Goal: Information Seeking & Learning: Learn about a topic

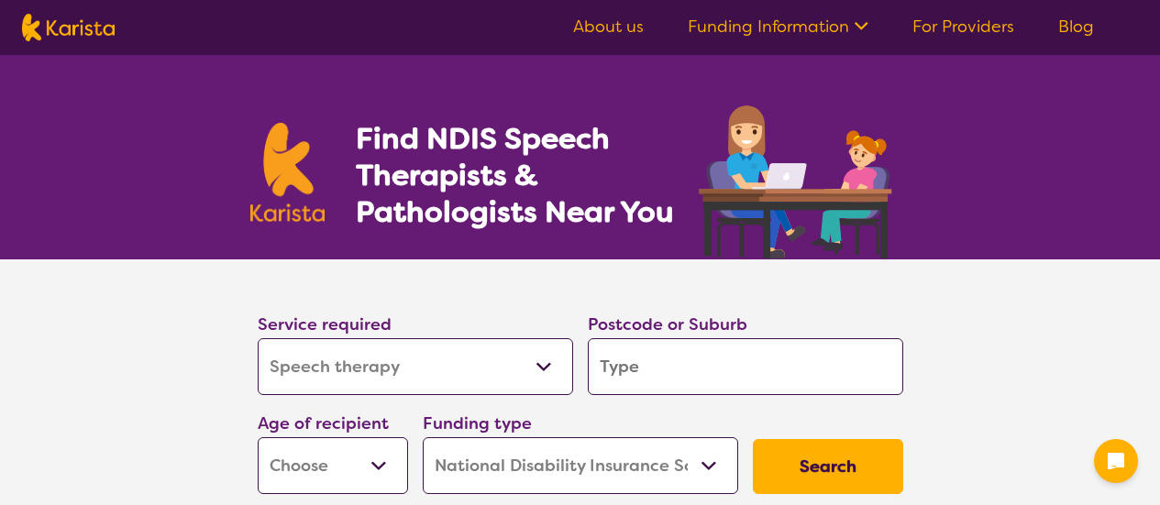
select select "Speech therapy"
select select "NDIS"
select select "Speech therapy"
select select "NDIS"
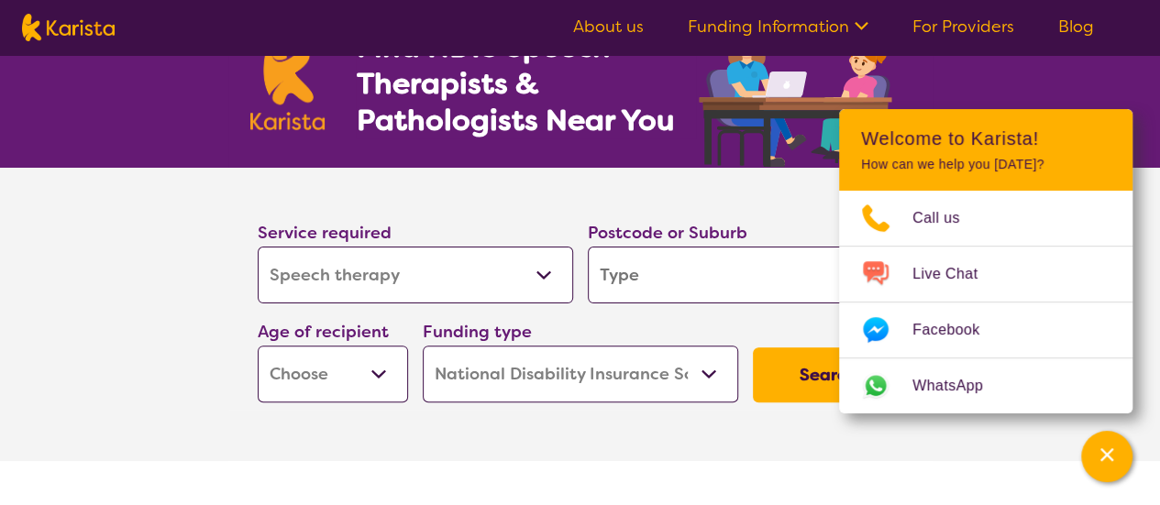
click at [670, 280] on input "search" at bounding box center [746, 275] width 316 height 57
type input "4"
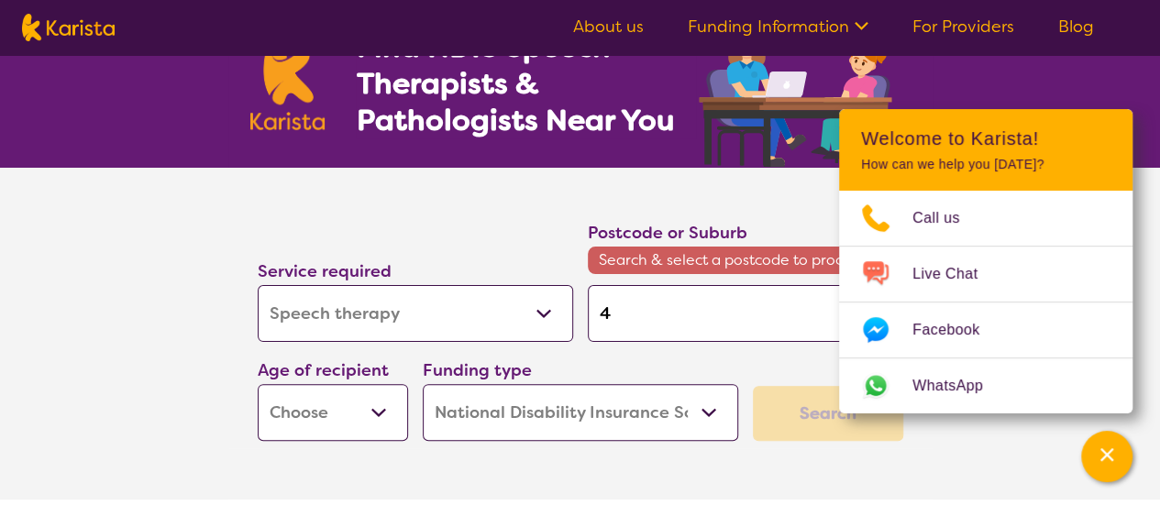
type input "41"
type input "410"
type input "4107"
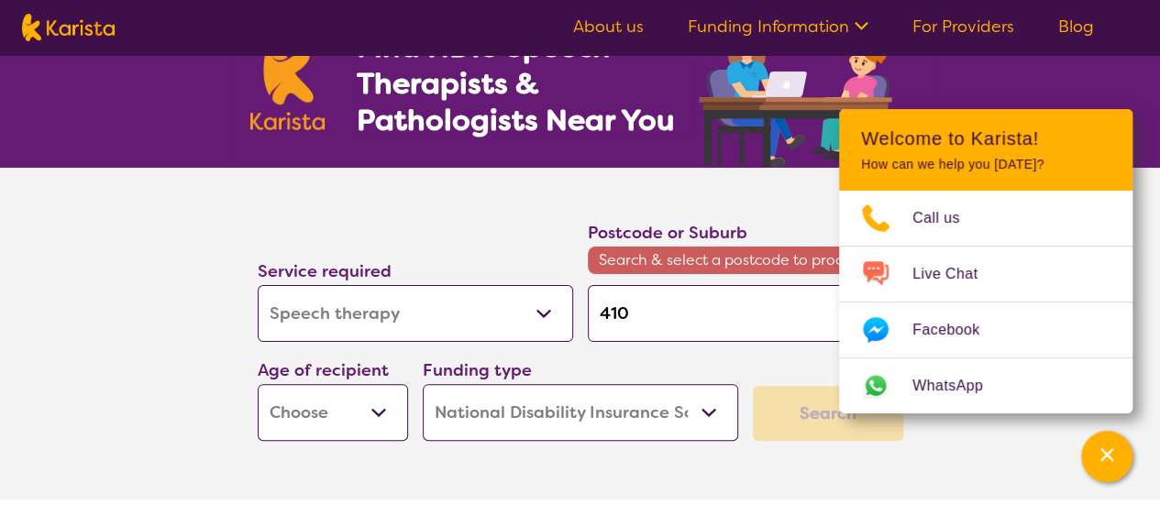
type input "4107"
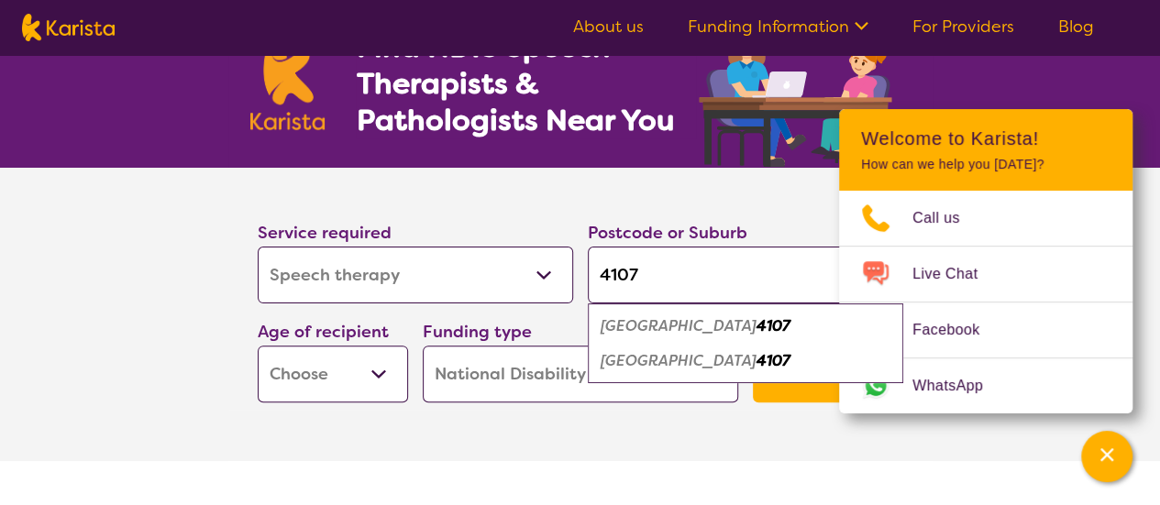
type input "410"
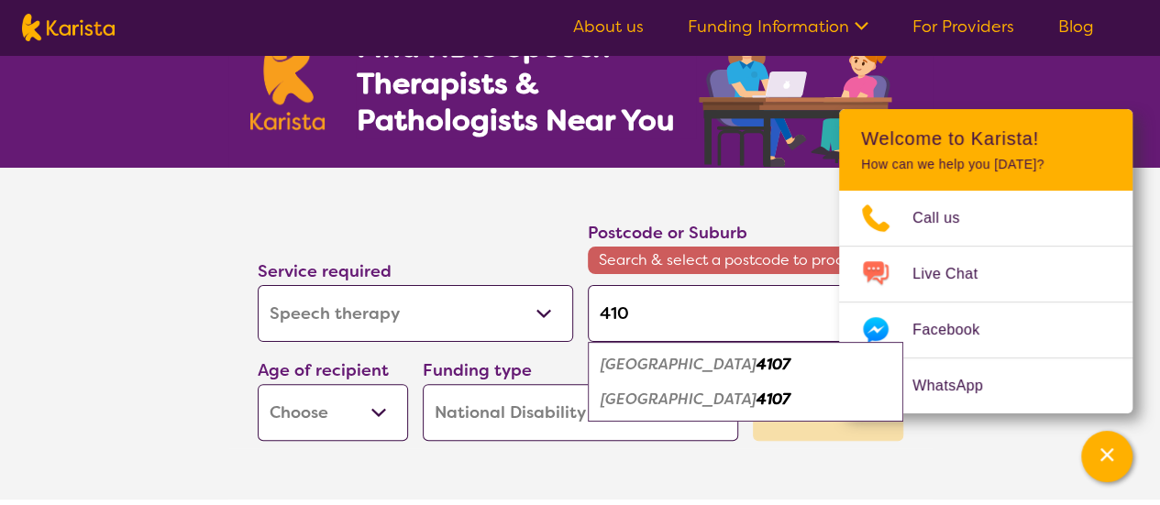
type input "41"
type input "4"
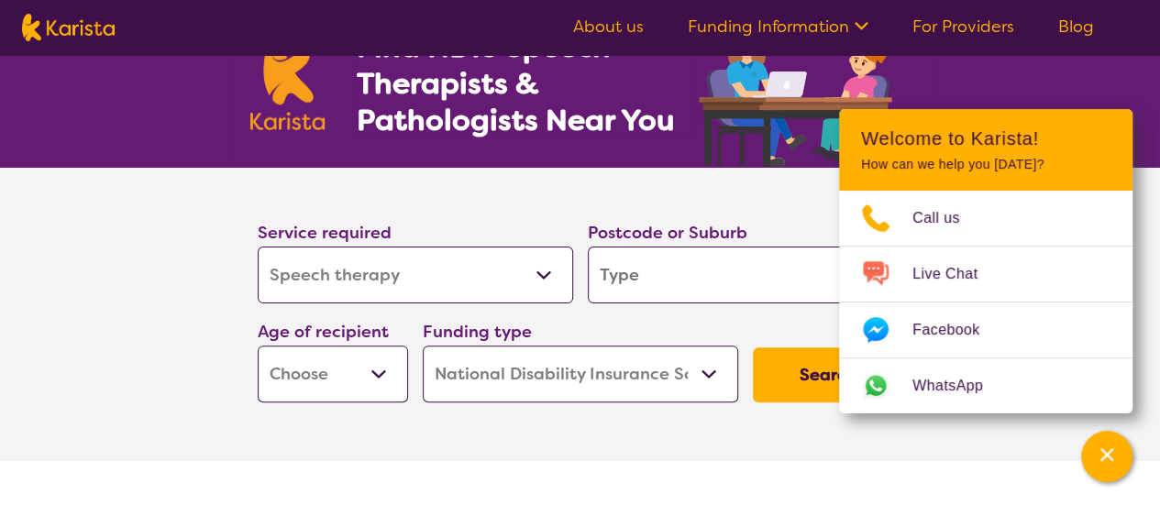
type input "r"
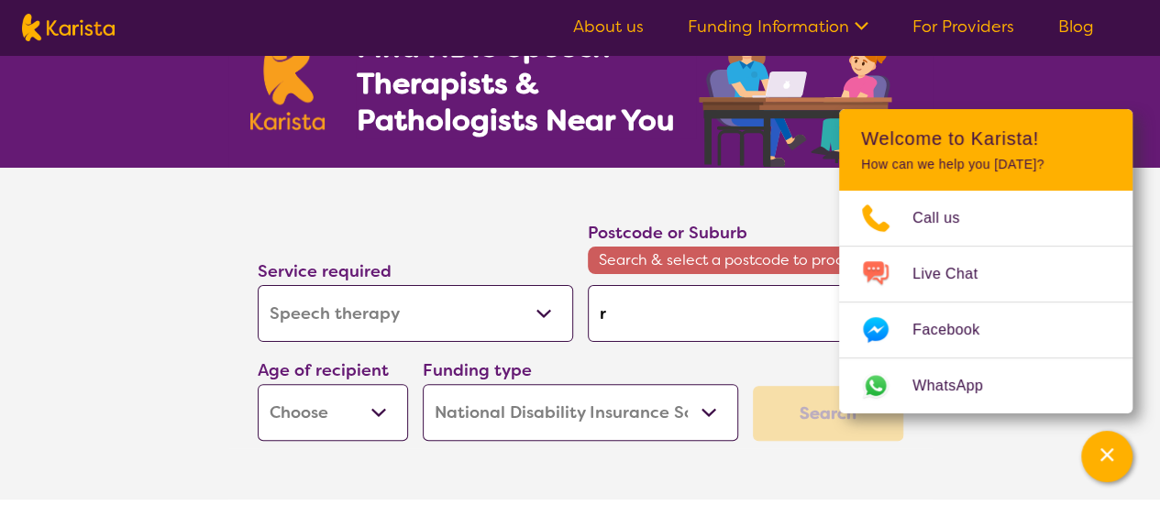
type input "re"
type input "red"
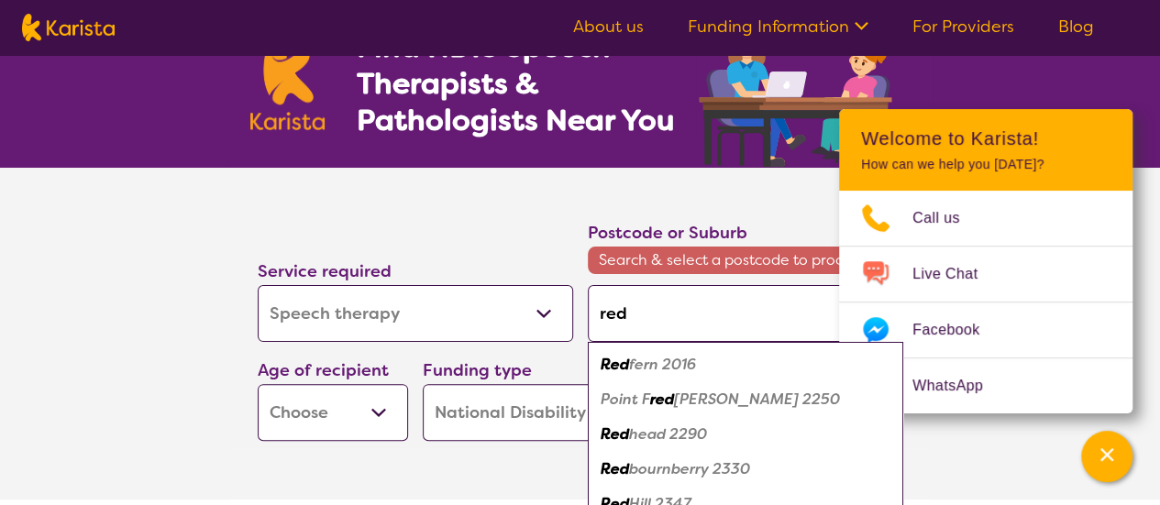
type input "redb"
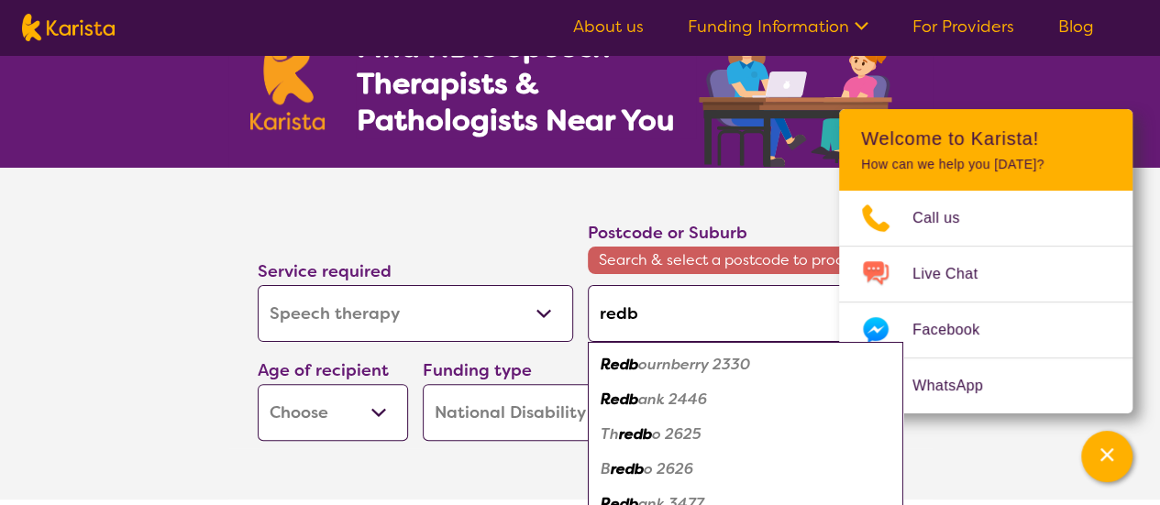
type input "redba"
type input "redban"
type input "redbank"
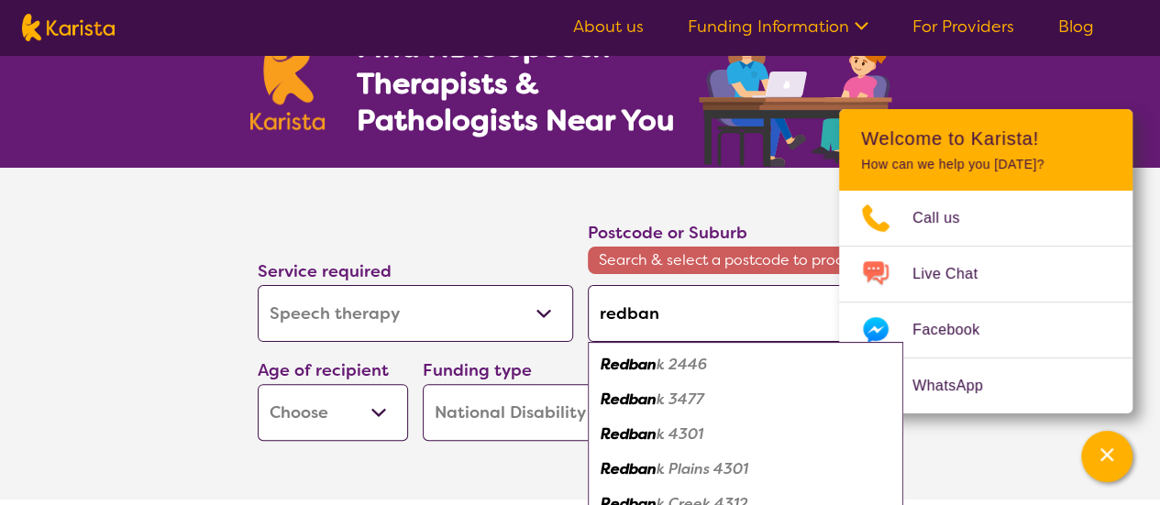
type input "redbank"
click at [651, 435] on em "Redbank" at bounding box center [633, 434] width 64 height 19
type input "4301"
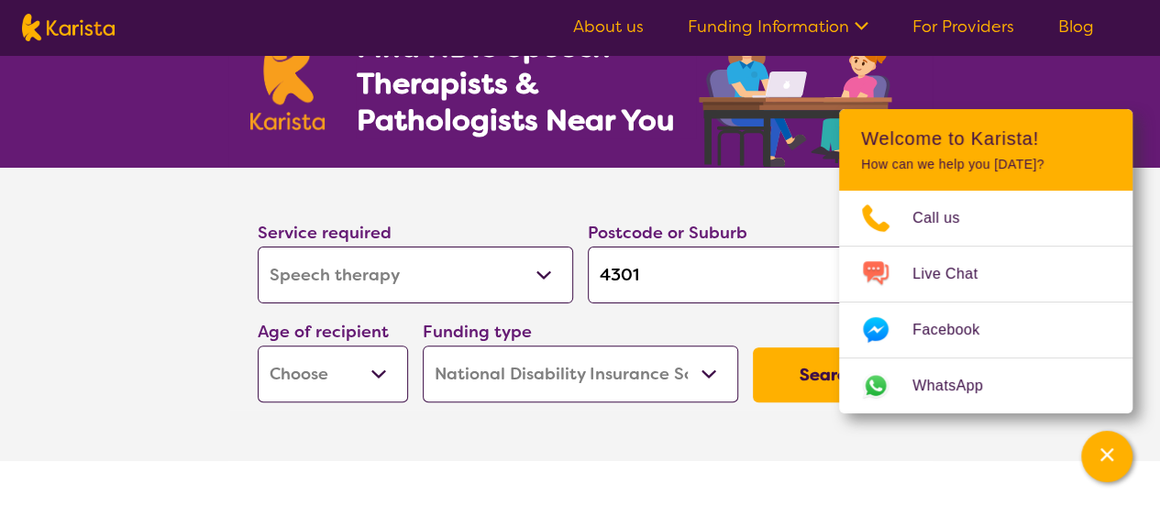
click at [685, 449] on section "Service required Allied Health Assistant Assessment ([MEDICAL_DATA] or [MEDICAL…" at bounding box center [581, 315] width 734 height 294
click at [382, 370] on select "Early Childhood - 0 to 9 Child - 10 to 11 Adolescent - 12 to 17 Adult - 18 to 6…" at bounding box center [333, 374] width 150 height 57
select select "AD"
click at [258, 346] on select "Early Childhood - 0 to 9 Child - 10 to 11 Adolescent - 12 to 17 Adult - 18 to 6…" at bounding box center [333, 374] width 150 height 57
select select "AD"
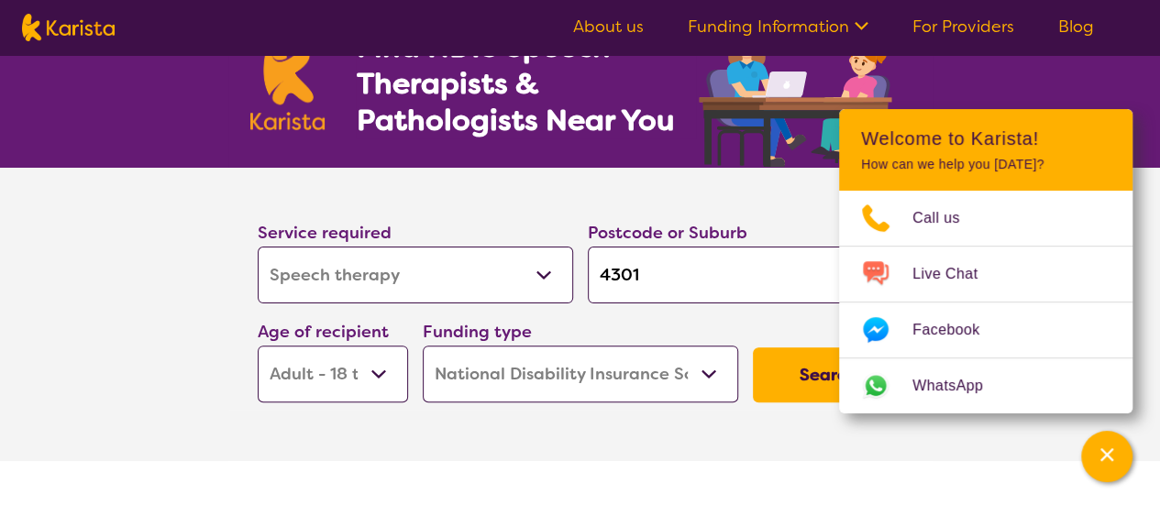
click at [719, 373] on select "Home Care Package (HCP) National Disability Insurance Scheme (NDIS) I don't know" at bounding box center [581, 374] width 316 height 57
select select "i-don-t-know"
click at [423, 346] on select "Home Care Package (HCP) National Disability Insurance Scheme (NDIS) I don't know" at bounding box center [581, 374] width 316 height 57
select select "i-don-t-know"
click at [795, 381] on button "Search" at bounding box center [828, 375] width 150 height 55
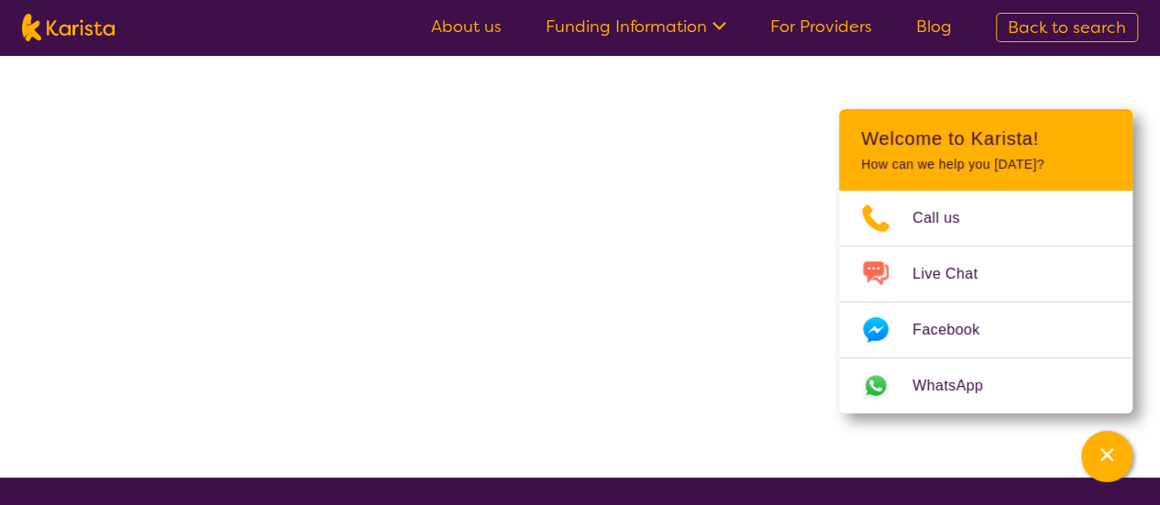
select select "Speech therapy"
select select "AD"
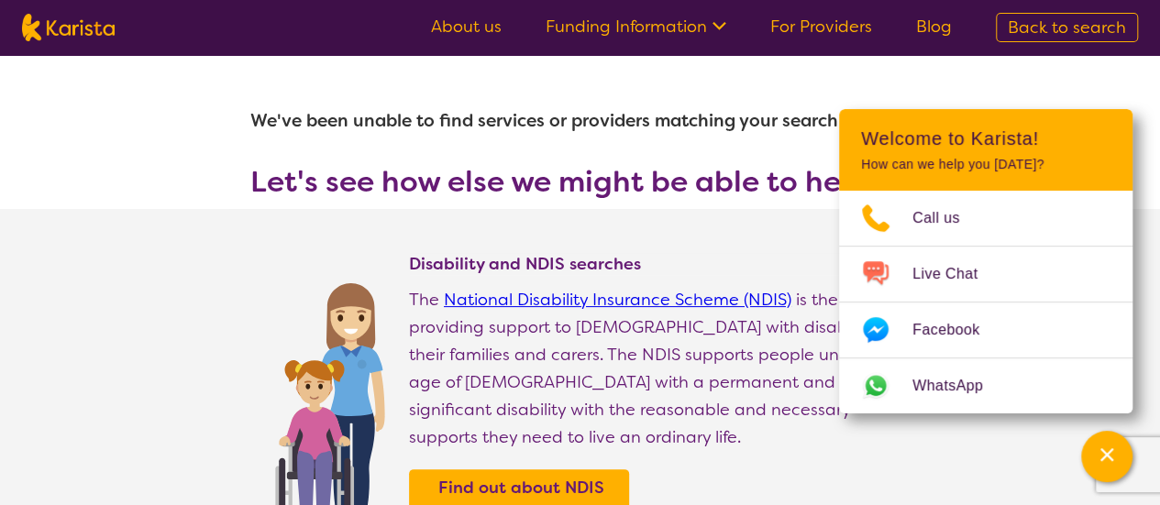
click at [952, 427] on section "Disability and NDIS searches The National Disability Insurance Scheme (NDIS) is…" at bounding box center [580, 380] width 1160 height 343
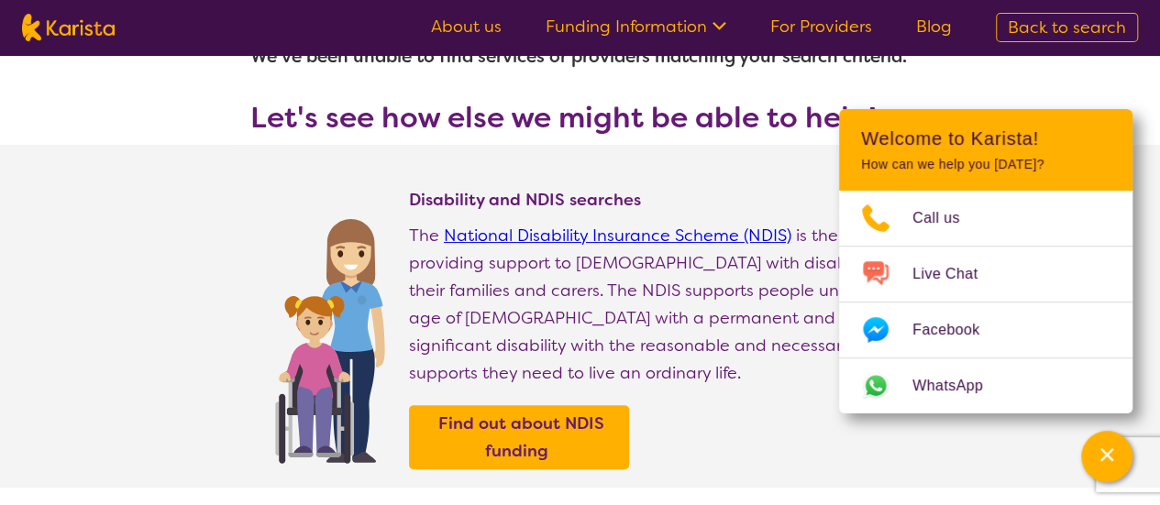
scroll to position [92, 0]
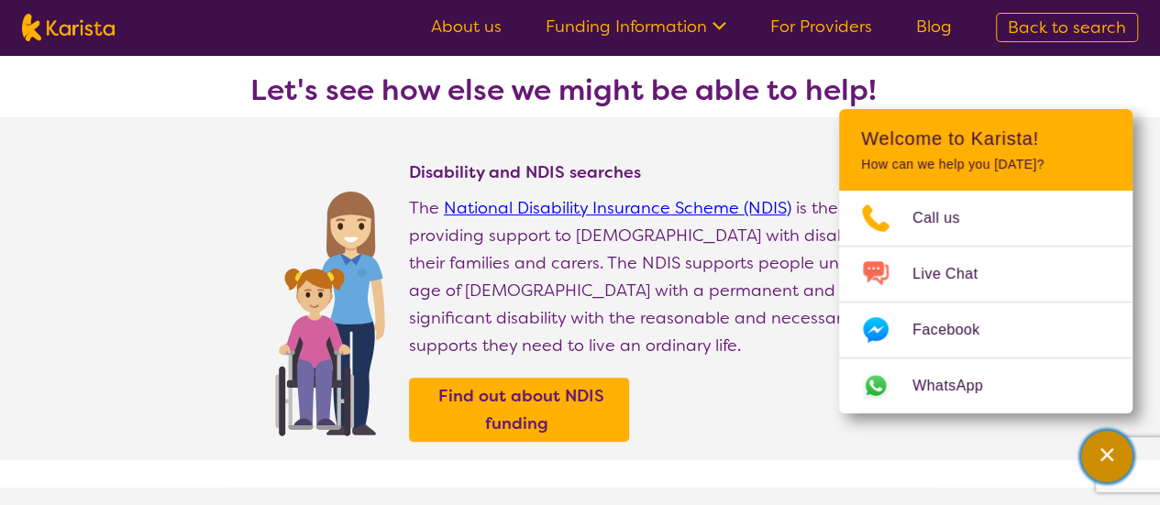
click at [1114, 456] on icon "Channel Menu" at bounding box center [1107, 455] width 18 height 18
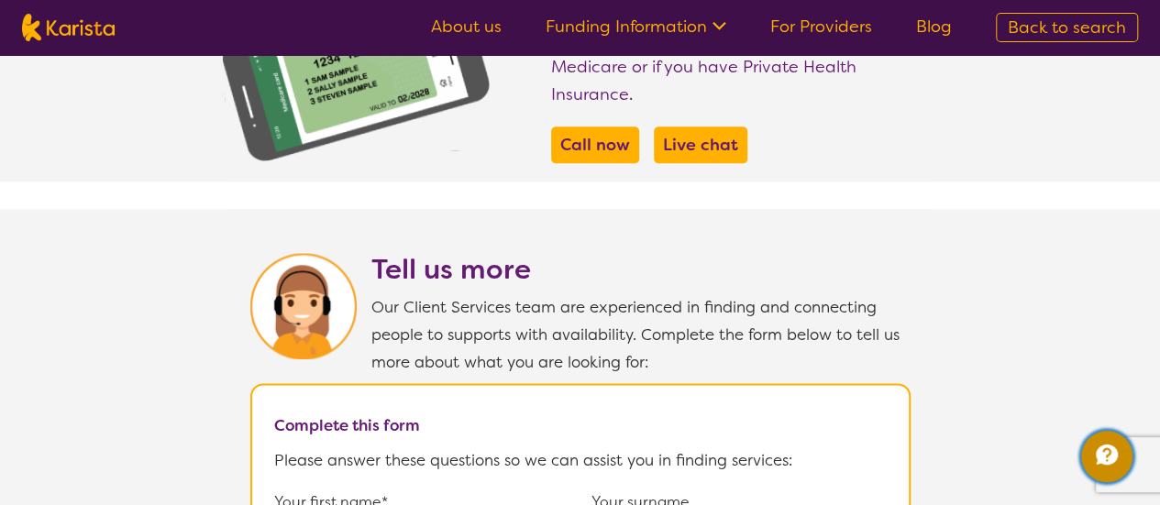
scroll to position [917, 0]
